Goal: Check status: Check status

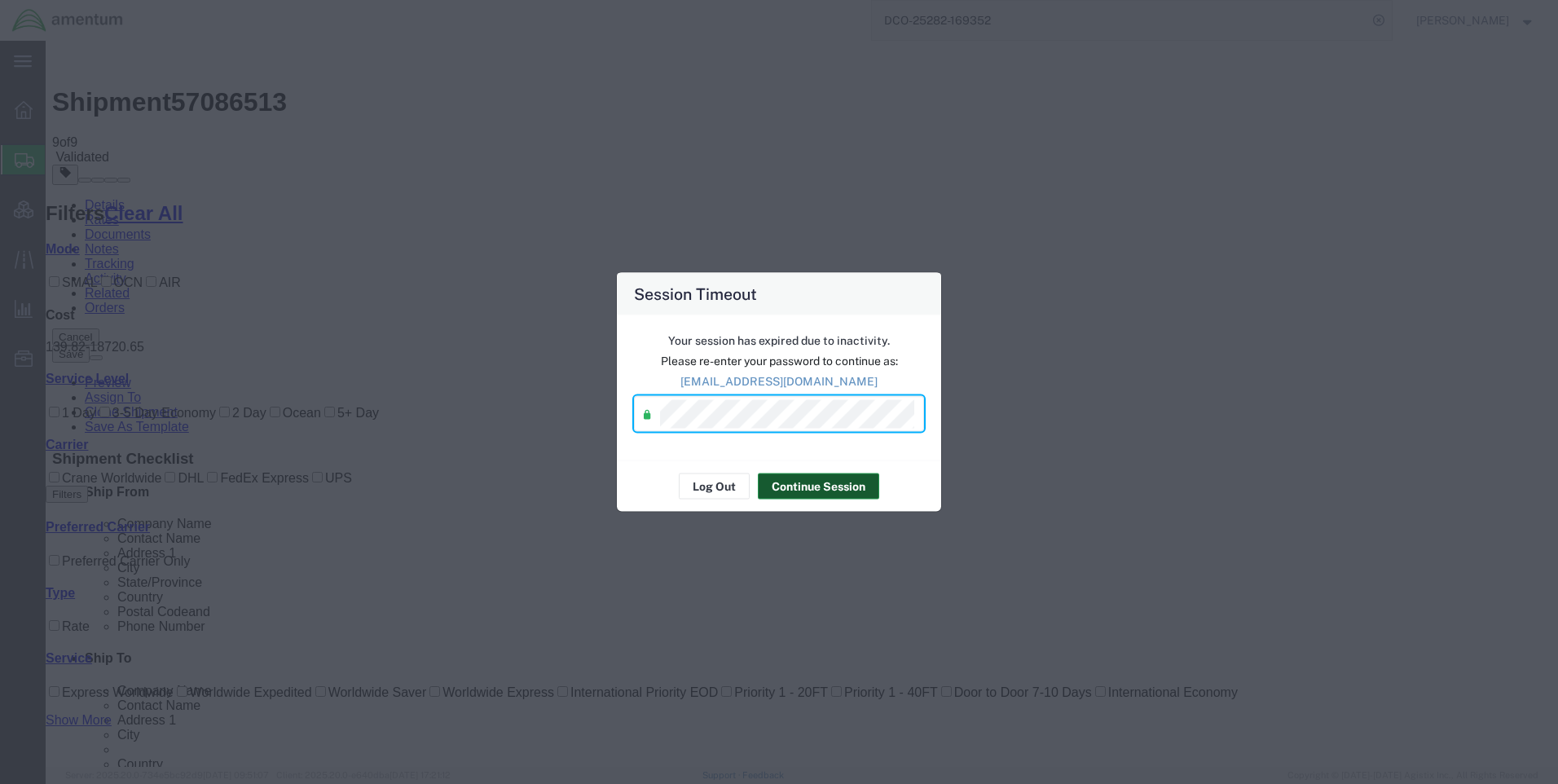
drag, startPoint x: 833, startPoint y: 485, endPoint x: 1059, endPoint y: 472, distance: 226.4
click at [833, 484] on button "Continue Session" at bounding box center [818, 485] width 122 height 26
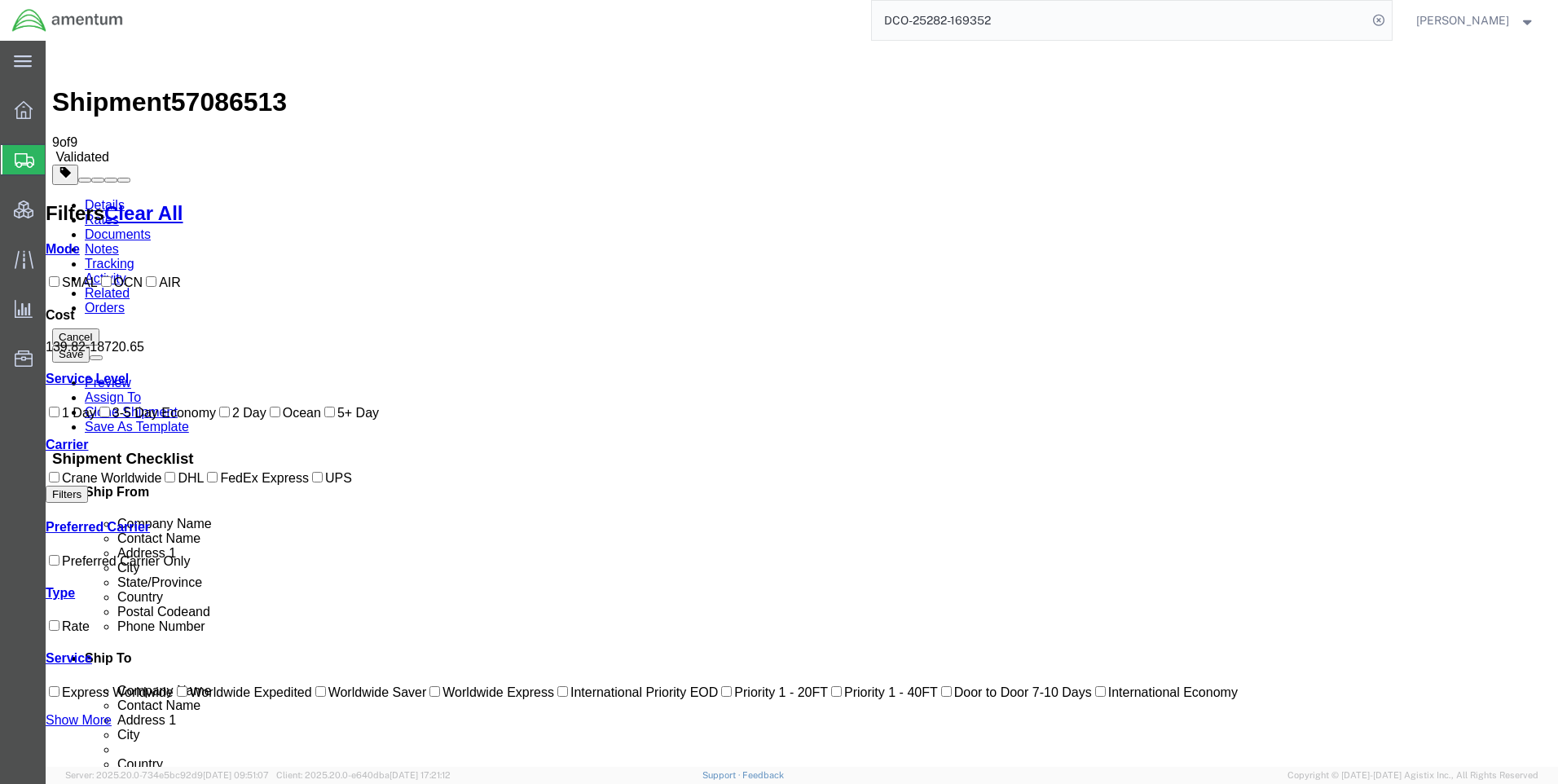
click at [61, 13] on img at bounding box center [67, 21] width 112 height 25
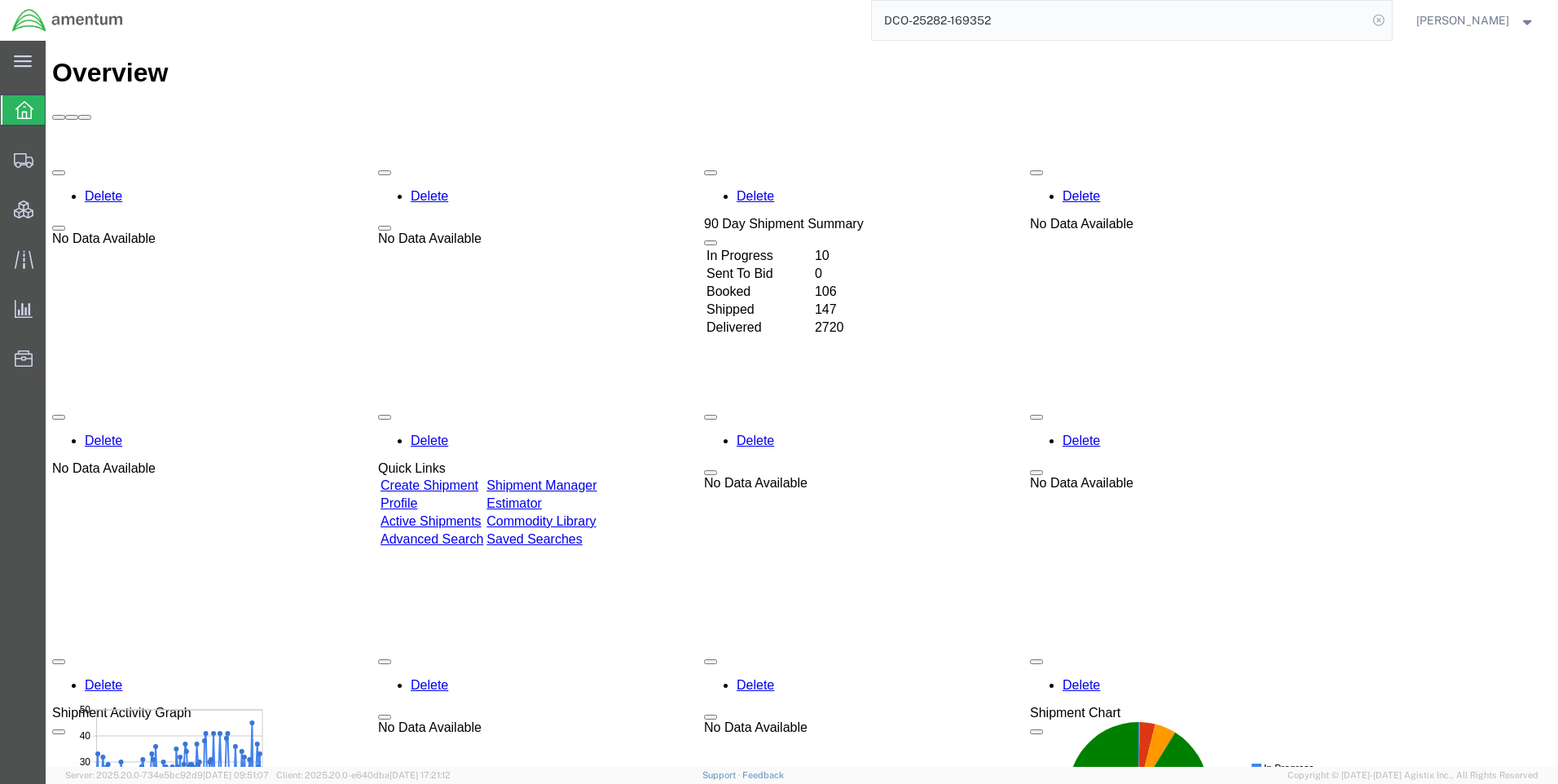
click at [1389, 20] on icon at bounding box center [1379, 20] width 23 height 23
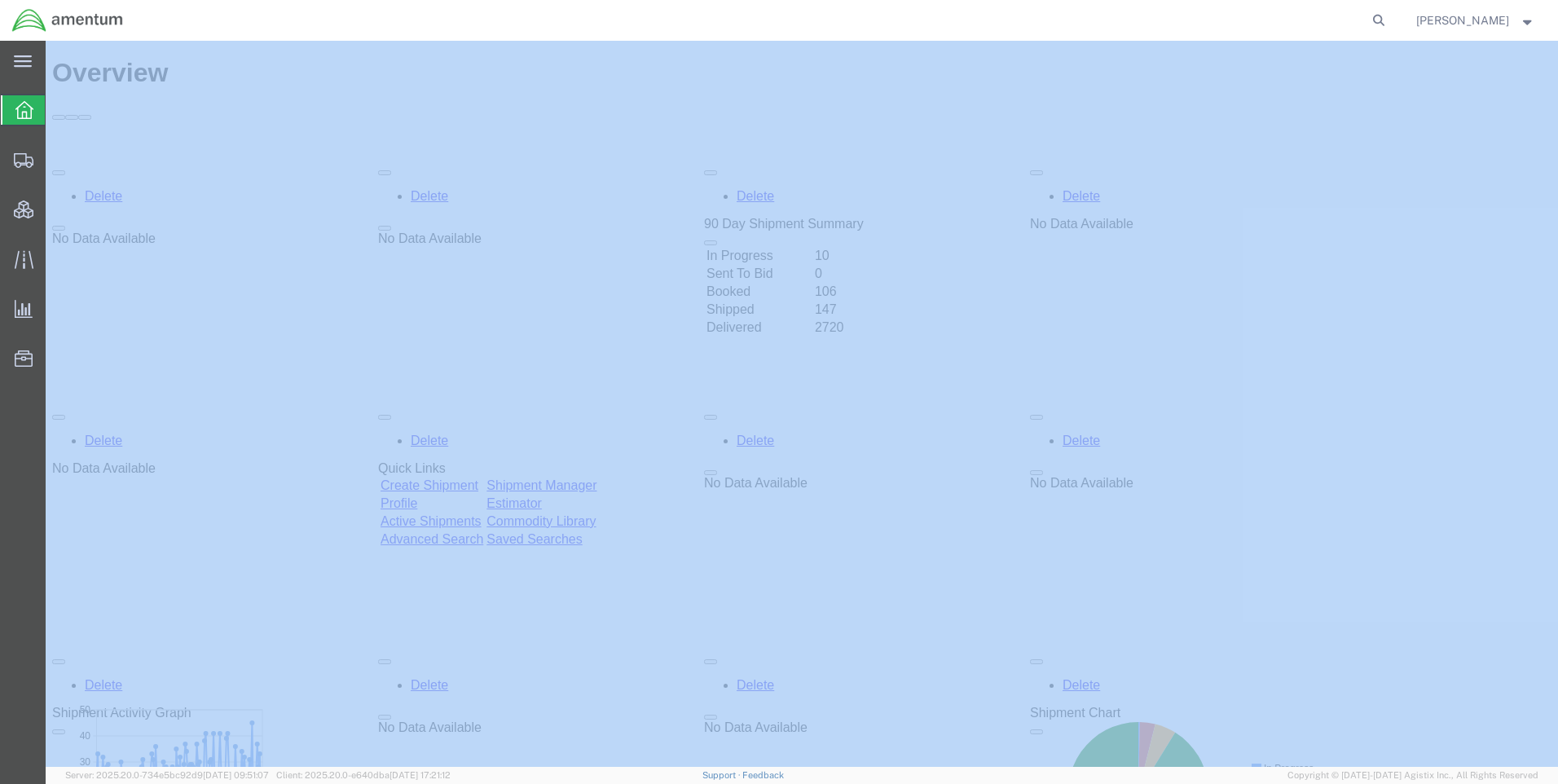
click at [1389, 22] on icon at bounding box center [1379, 20] width 23 height 23
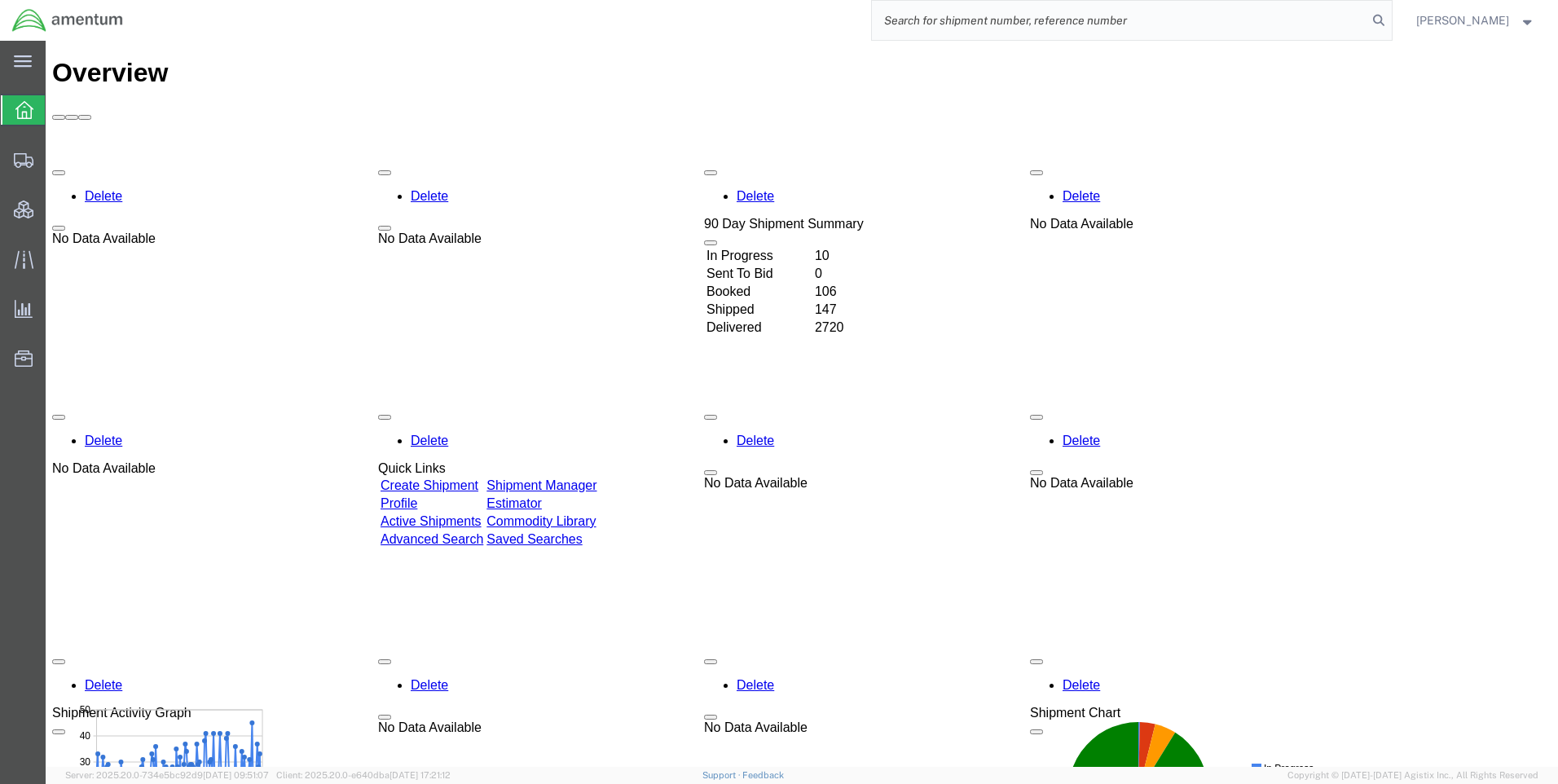
paste input "57079376"
type input "57079376"
click at [1390, 17] on icon at bounding box center [1379, 20] width 23 height 23
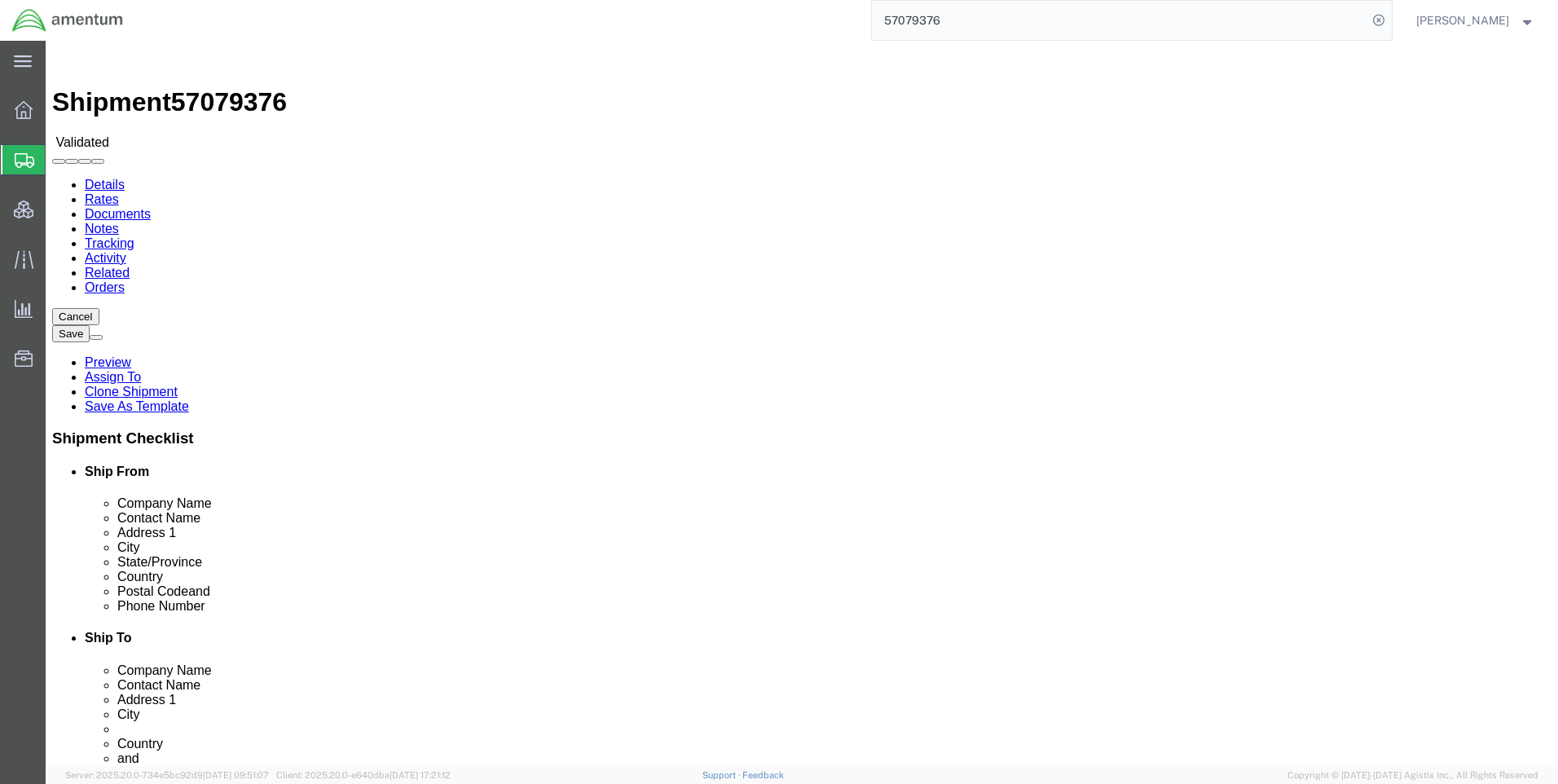
select select "42668"
select select "42637"
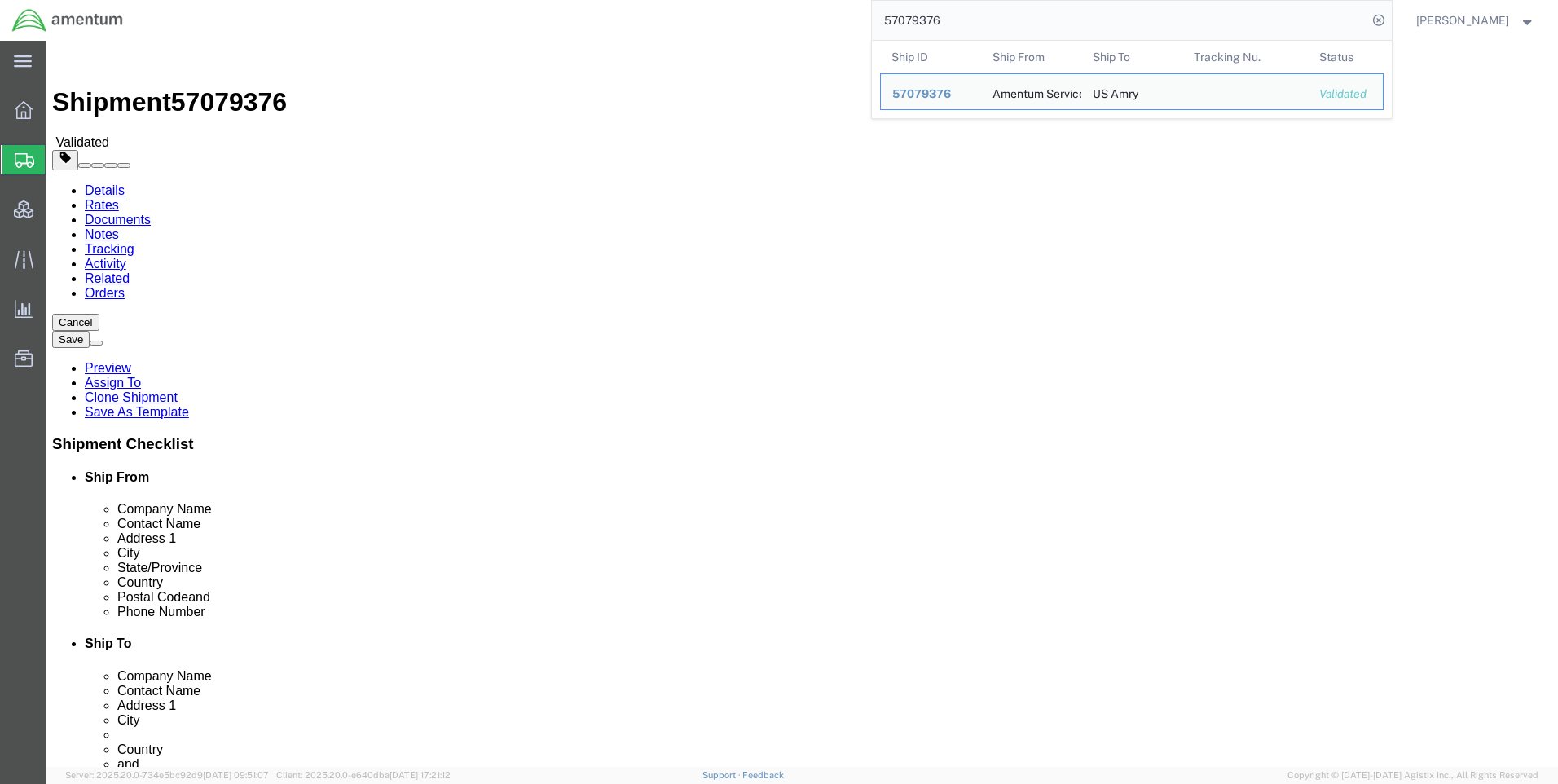
click at [824, 11] on div "57079376 Ship ID Ship From Ship To Tracking Nu. Status Ship ID 57079376 Ship Fr…" at bounding box center [763, 20] width 1256 height 41
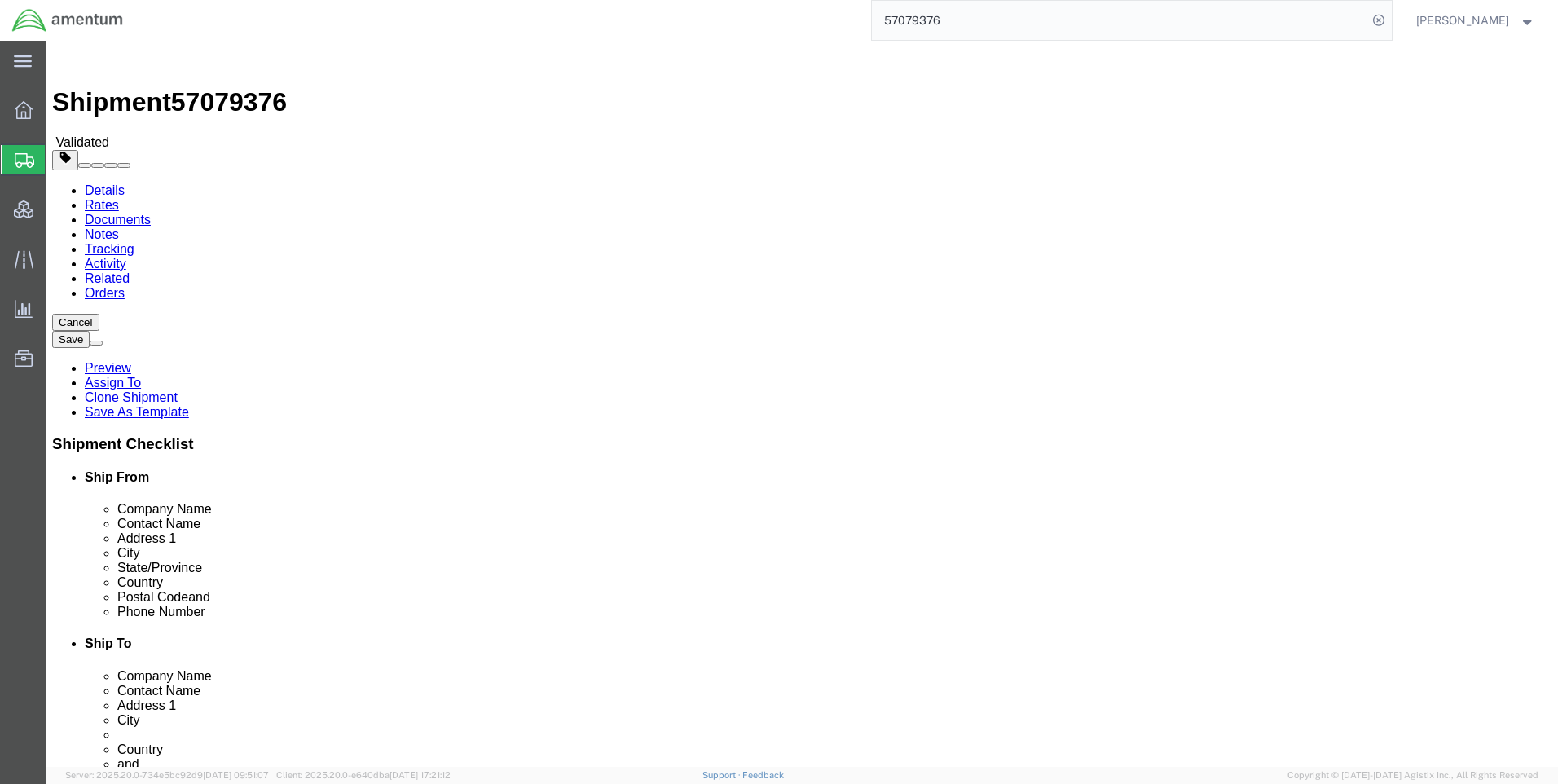
click span "57079376"
copy span "57079376"
